Goal: Information Seeking & Learning: Learn about a topic

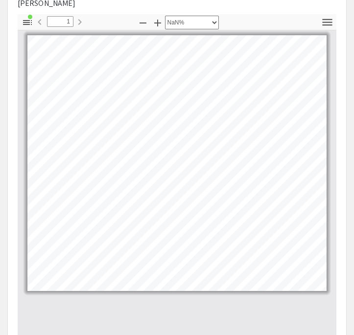
select select "custom"
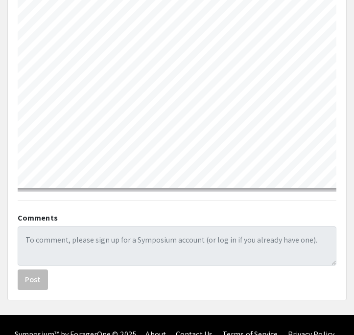
scroll to position [558, 0]
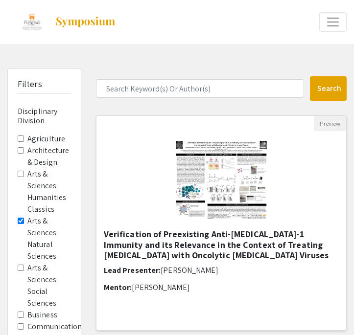
click at [248, 223] on img "Open Presentation <p>Verification of Preexisting Anti-Herpes Simplex Virus-1 Im…" at bounding box center [221, 180] width 111 height 98
select select "custom"
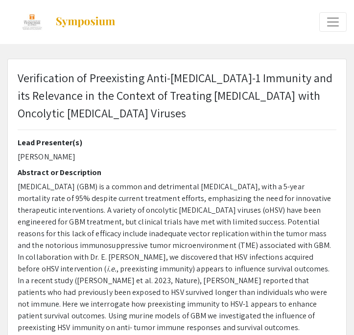
type input "0"
select select "custom"
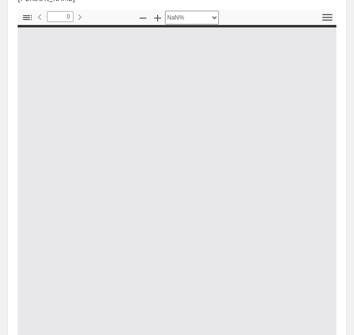
type input "1"
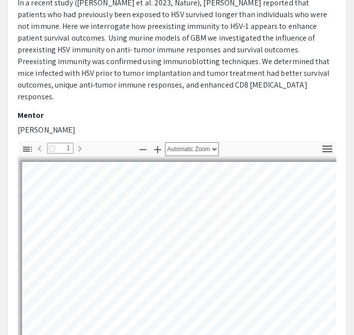
scroll to position [106, 0]
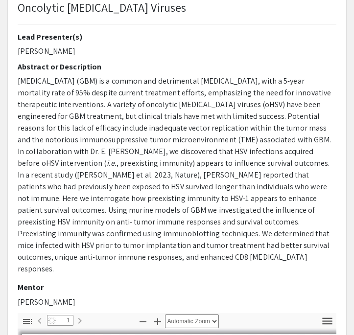
select select "auto"
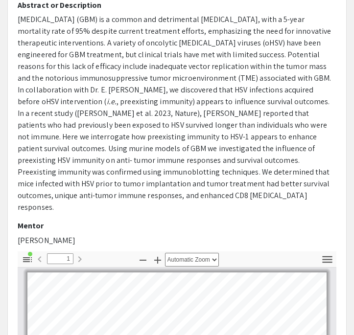
scroll to position [155, 0]
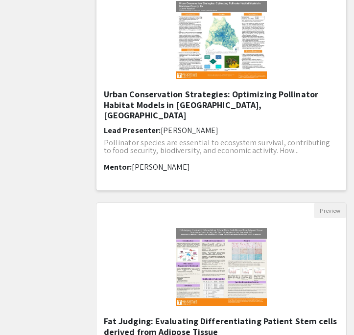
scroll to position [709, 0]
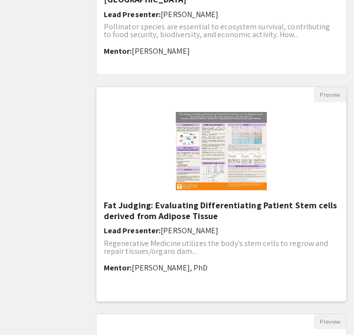
click at [248, 202] on h5 "Fat Judging: Evaluating Differentiating Patient Stem cells derived from Adipose…" at bounding box center [221, 210] width 235 height 21
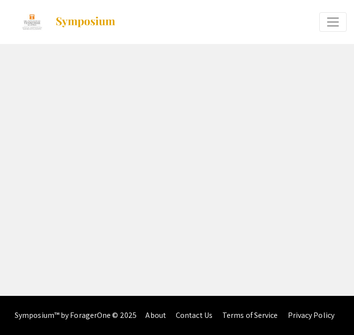
select select "custom"
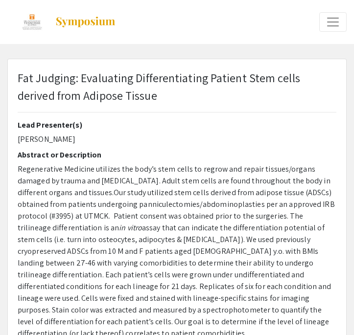
type input "0"
select select "custom"
type input "1"
select select "auto"
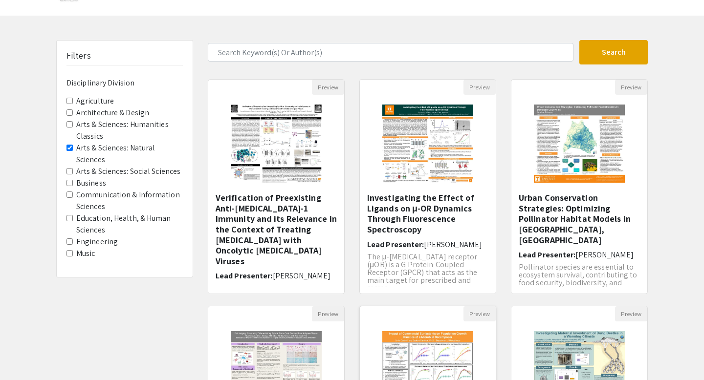
scroll to position [29, 0]
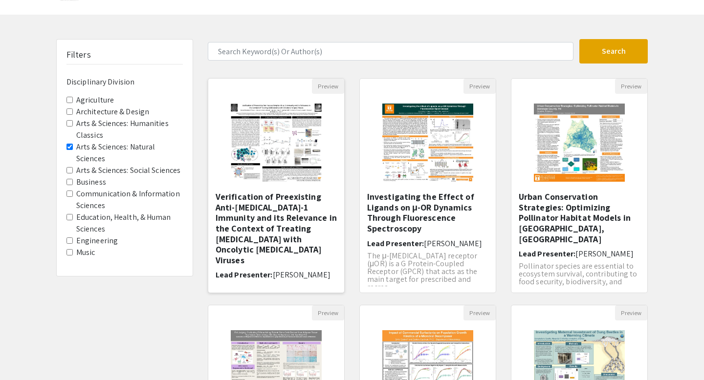
click at [301, 205] on h5 "Verification of Preexisting Anti-[MEDICAL_DATA]-1 Immunity and its Relevance in…" at bounding box center [276, 229] width 121 height 74
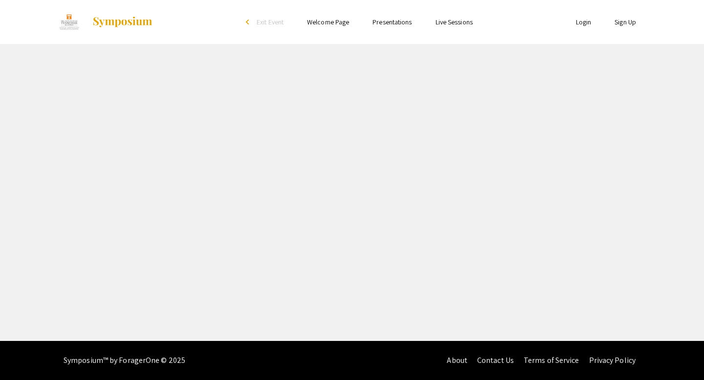
select select "custom"
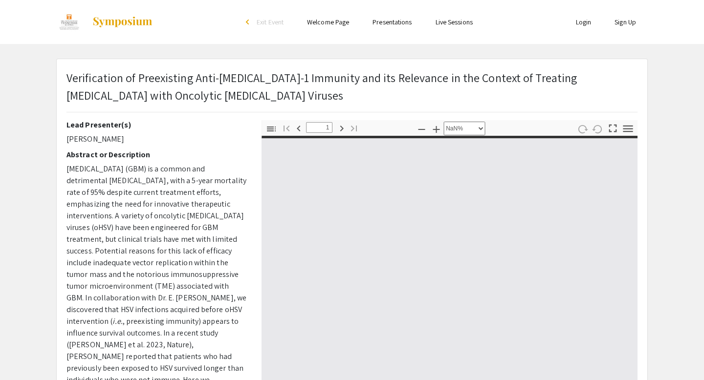
type input "0"
select select "custom"
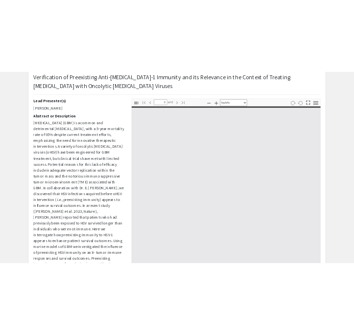
scroll to position [68, 0]
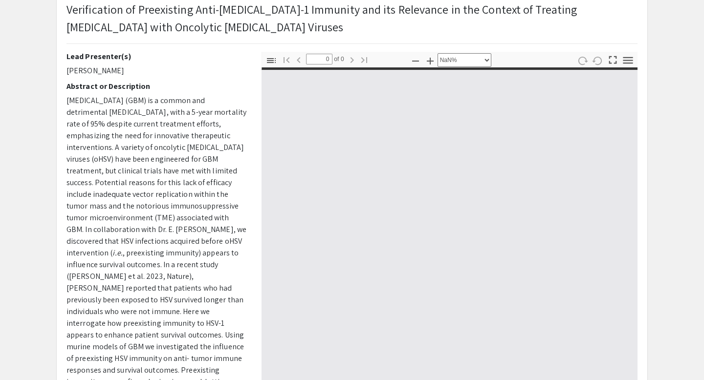
type input "1"
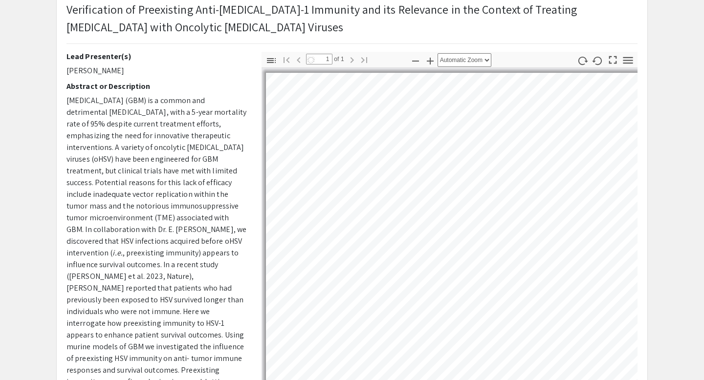
select select "auto"
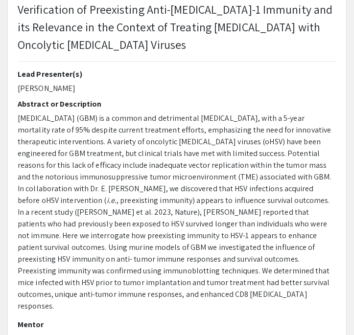
scroll to position [0, 0]
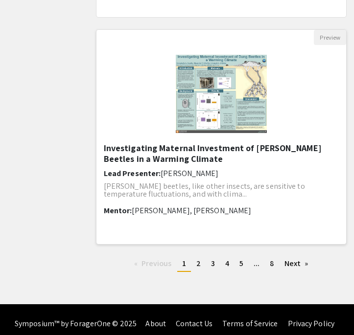
scroll to position [1223, 0]
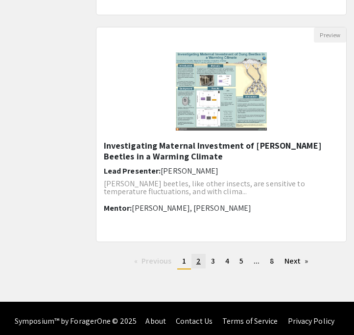
click at [202, 267] on link "page 2" at bounding box center [198, 261] width 14 height 15
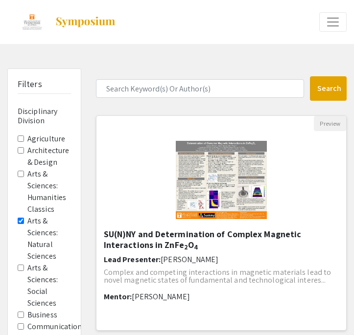
click at [234, 205] on img "Open Presentation <p>SU(N)NY and Determination of Complex Magnetic Interactions…" at bounding box center [221, 180] width 111 height 98
select select "custom"
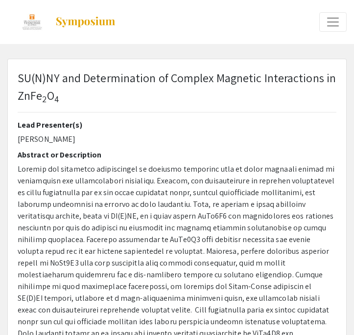
type input "0"
select select "custom"
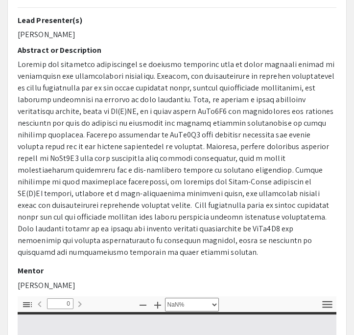
type input "1"
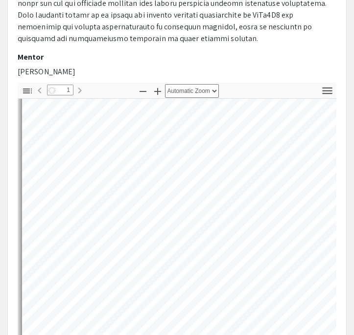
scroll to position [30, 0]
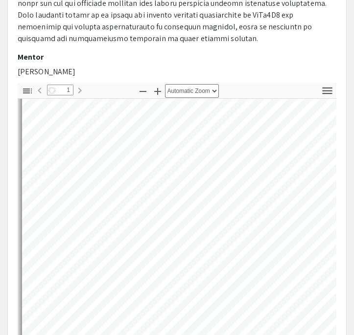
select select "auto"
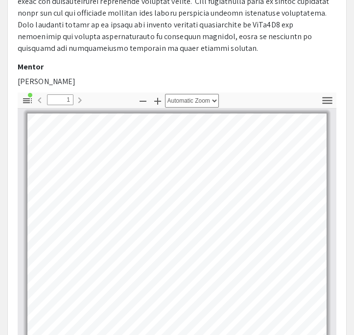
scroll to position [343, 0]
